Goal: Use online tool/utility

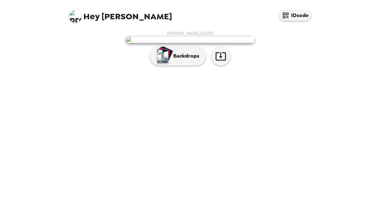
scroll to position [17, 0]
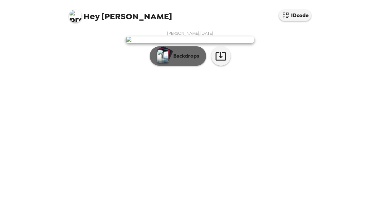
click at [191, 60] on p "Backdrops" at bounding box center [184, 56] width 29 height 8
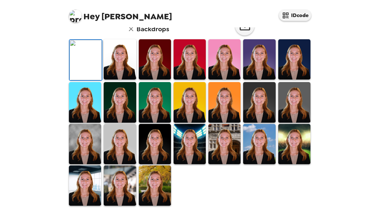
scroll to position [171, 0]
click at [116, 198] on img at bounding box center [120, 185] width 32 height 40
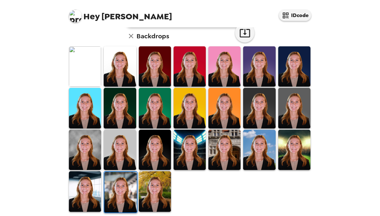
click at [107, 195] on img at bounding box center [120, 192] width 32 height 40
click at [78, 65] on img at bounding box center [85, 66] width 32 height 40
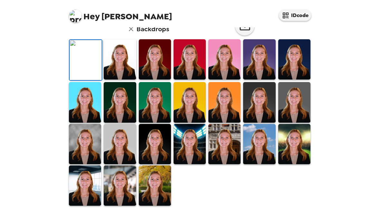
click at [111, 188] on img at bounding box center [120, 185] width 32 height 40
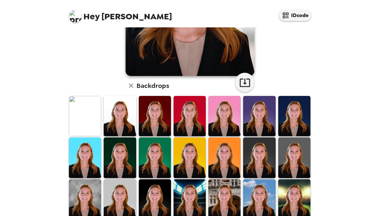
scroll to position [124, 0]
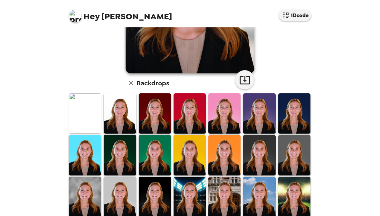
click at [87, 116] on img at bounding box center [85, 113] width 32 height 40
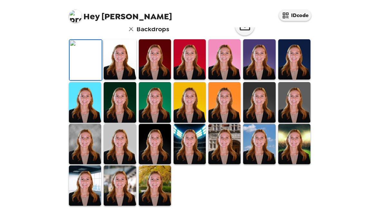
scroll to position [176, 0]
